Goal: Register for event/course

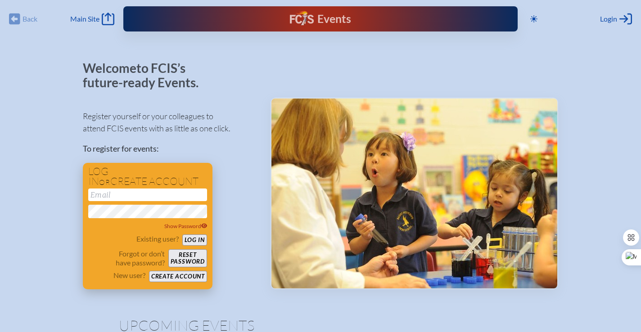
click at [141, 201] on div "Show Password" at bounding box center [147, 210] width 119 height 42
click at [142, 195] on input "email" at bounding box center [147, 195] width 119 height 13
type input "keisha.mcfadden@saintandrews.net"
click at [194, 240] on button "Log in" at bounding box center [194, 240] width 25 height 11
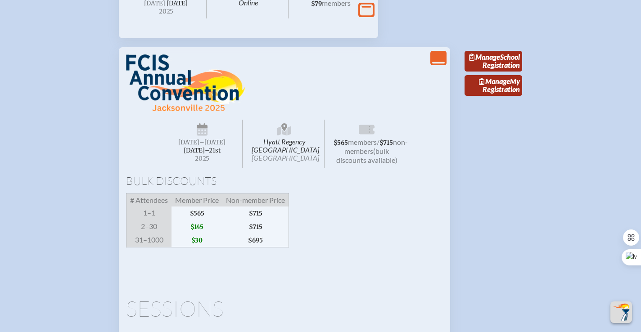
scroll to position [877, 0]
click at [503, 71] on link "Manage School Registration" at bounding box center [494, 60] width 58 height 21
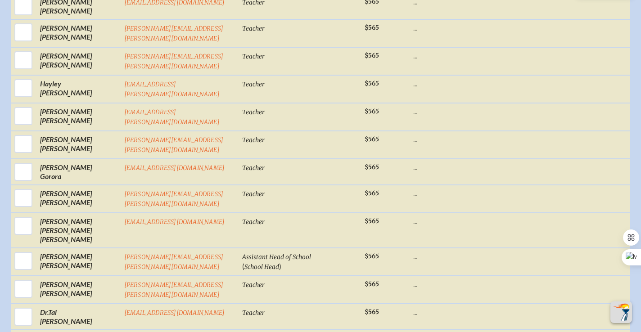
scroll to position [1437, 0]
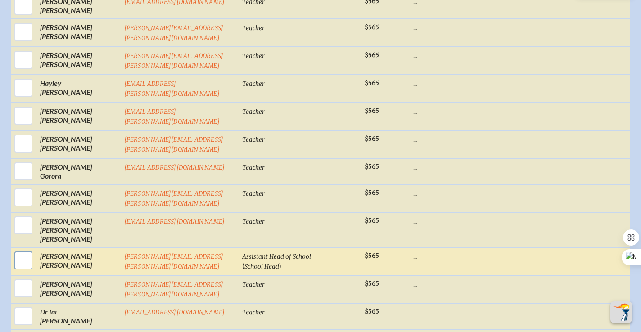
click at [23, 250] on input "checkbox" at bounding box center [23, 261] width 23 height 23
checkbox input "true"
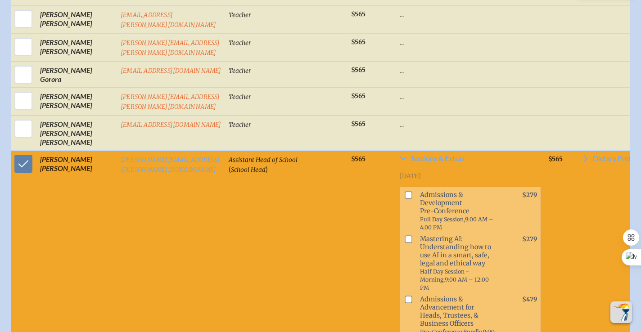
scroll to position [1535, 0]
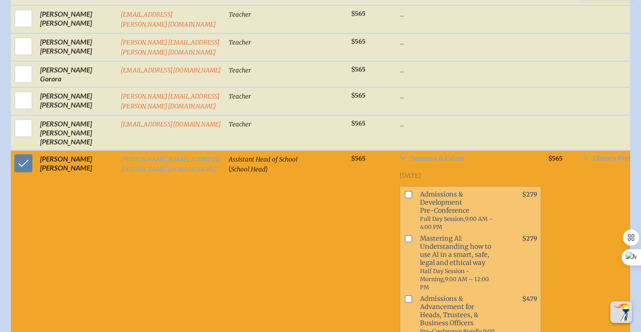
click at [405, 236] on input "checkbox" at bounding box center [408, 239] width 7 height 7
checkbox input "true"
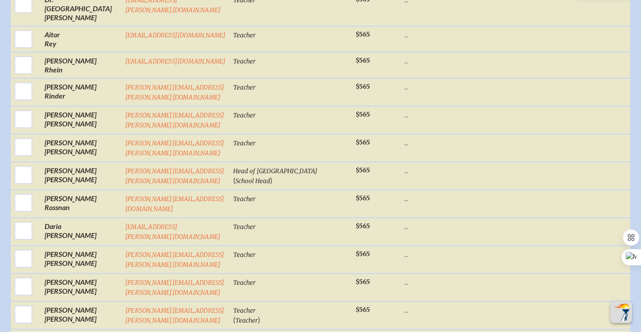
scroll to position [3207, 0]
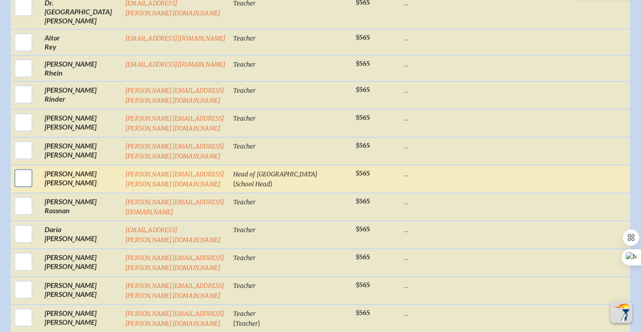
click at [25, 167] on input "checkbox" at bounding box center [23, 178] width 23 height 23
checkbox input "true"
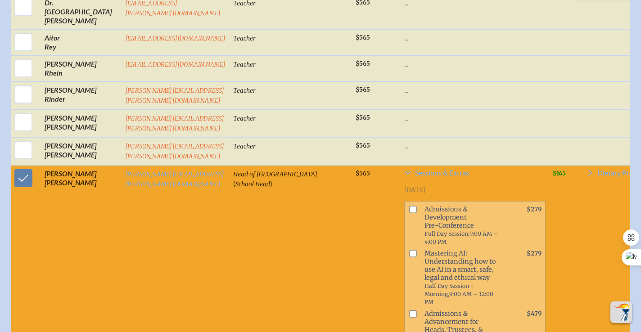
click at [409, 250] on input "checkbox" at bounding box center [412, 253] width 7 height 7
checkbox input "true"
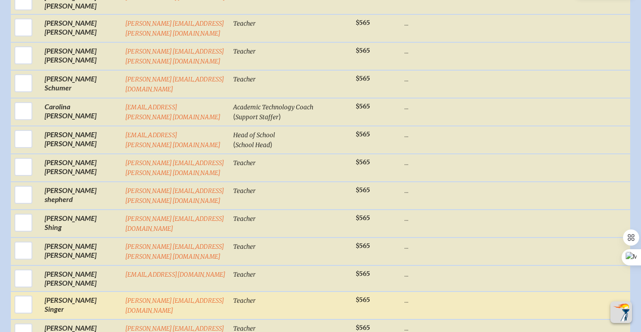
scroll to position [4104, 0]
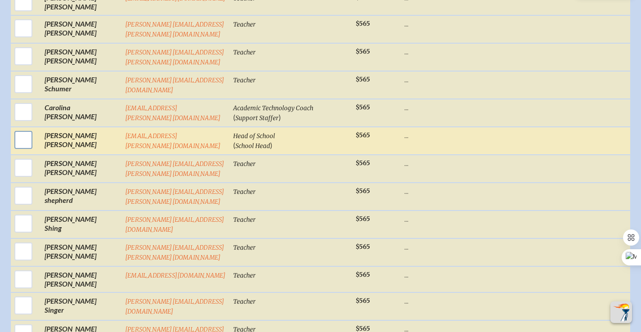
click at [21, 129] on input "checkbox" at bounding box center [23, 140] width 23 height 23
checkbox input "true"
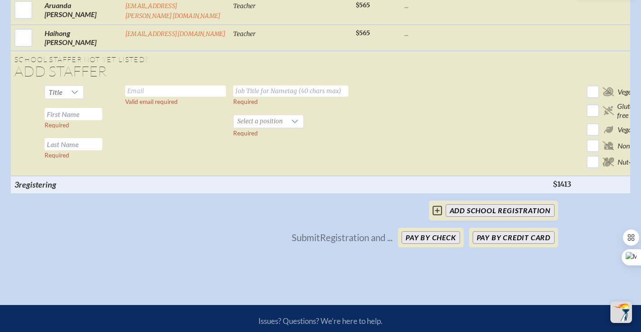
scroll to position [5344, 0]
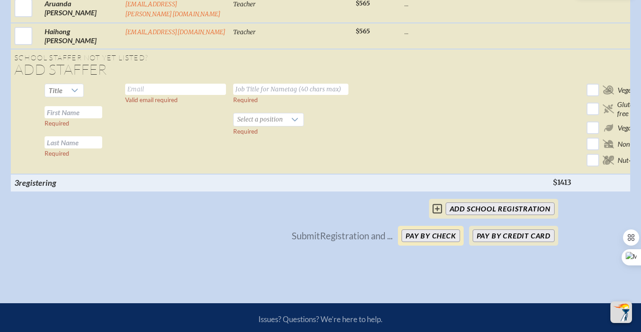
click at [419, 230] on button "Pay by Check" at bounding box center [431, 236] width 59 height 13
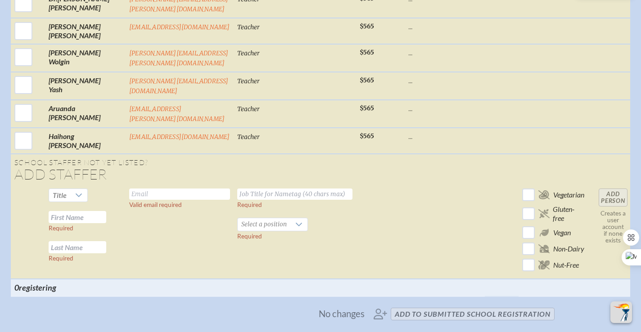
scroll to position [3655, 0]
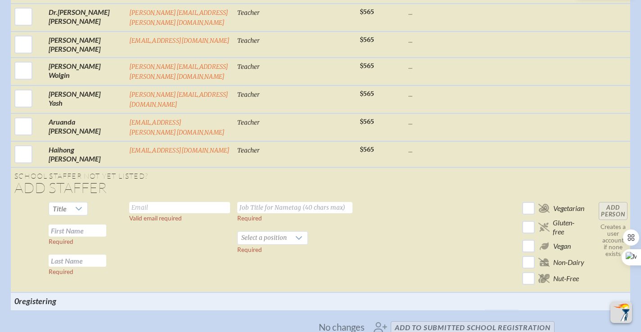
click at [434, 318] on span "No changes add to submitted School Registration" at bounding box center [321, 328] width 476 height 20
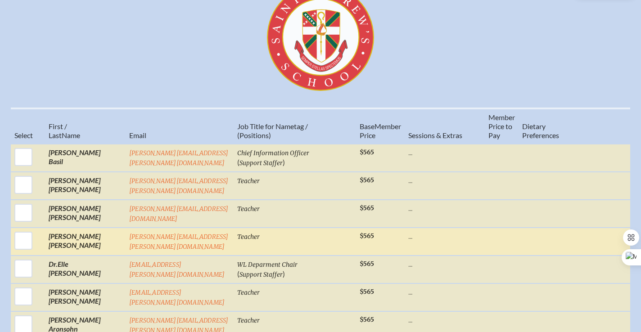
scroll to position [458, 0]
